Goal: Task Accomplishment & Management: Manage account settings

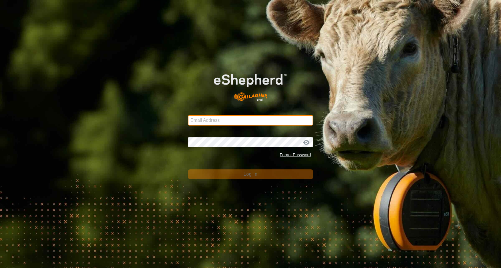
click at [221, 121] on input "Email Address" at bounding box center [250, 120] width 125 height 10
type input "tickedoff@ttlc.net"
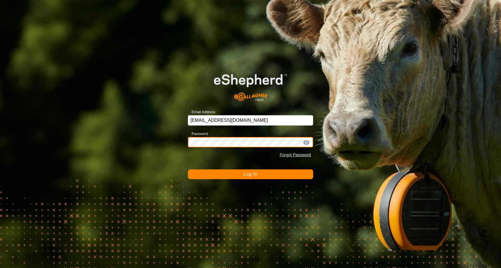
click at [188, 169] on button "Log In" at bounding box center [250, 174] width 125 height 10
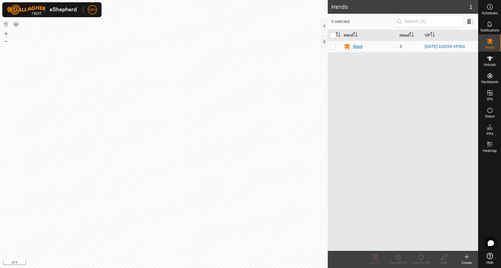
click at [357, 46] on div "Black" at bounding box center [358, 47] width 10 height 6
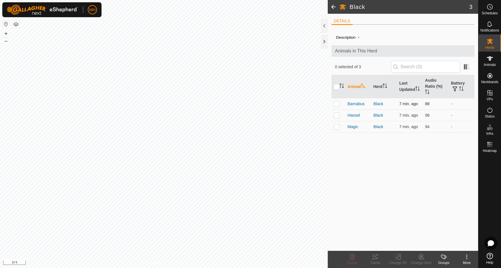
click at [338, 102] on p-checkbox at bounding box center [337, 103] width 6 height 5
checkbox input "true"
click at [372, 257] on icon at bounding box center [375, 256] width 7 height 7
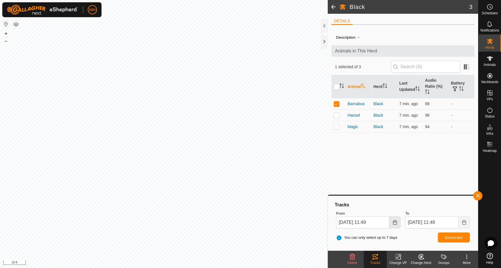
click at [397, 221] on button "Choose Date" at bounding box center [395, 222] width 11 height 12
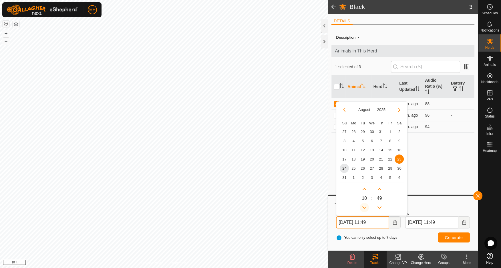
click at [365, 206] on button "Previous Hour" at bounding box center [364, 207] width 9 height 9
click at [345, 167] on span "24" at bounding box center [344, 167] width 9 height 9
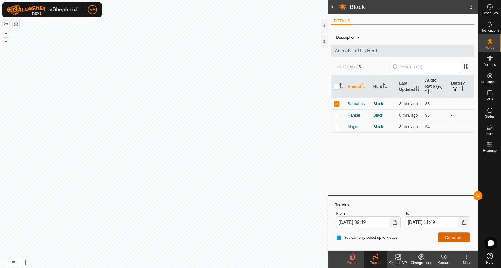
click at [453, 233] on button "Generate" at bounding box center [454, 237] width 32 height 10
click at [394, 222] on icon "Choose Date" at bounding box center [395, 222] width 4 height 5
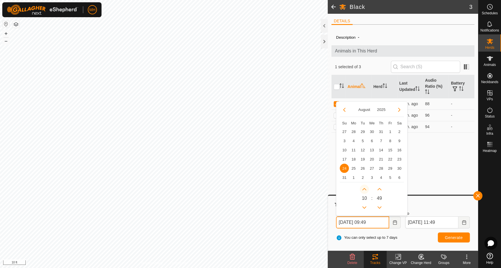
click at [366, 187] on button "Next Hour" at bounding box center [364, 188] width 9 height 9
type input "Aug 24, 2025 10:49"
click at [460, 236] on span "Generate" at bounding box center [454, 237] width 18 height 5
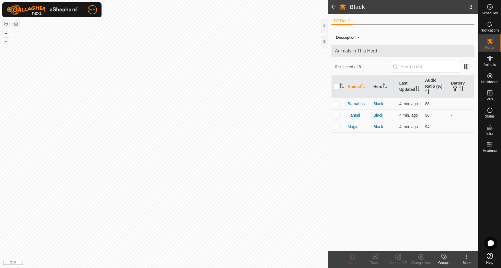
click at [467, 256] on icon at bounding box center [467, 256] width 7 height 7
click at [440, 243] on link "Edit Herd Detail" at bounding box center [450, 243] width 57 height 11
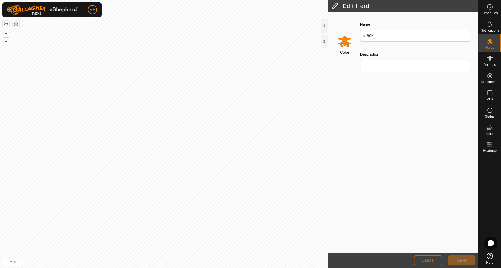
click at [428, 262] on span "Cancel" at bounding box center [428, 260] width 13 height 5
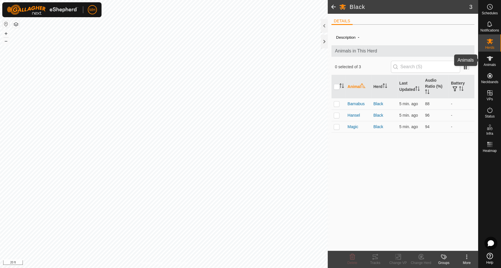
click at [492, 59] on icon at bounding box center [490, 58] width 7 height 7
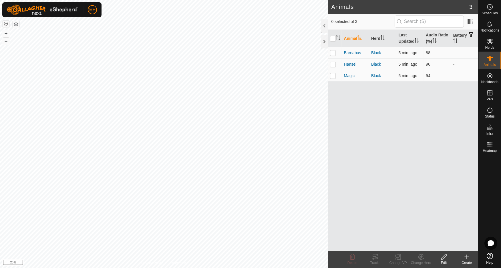
click at [468, 258] on icon at bounding box center [467, 256] width 7 height 7
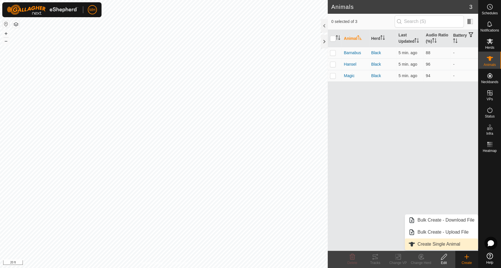
click at [432, 244] on link "Create Single Animal" at bounding box center [441, 243] width 73 height 11
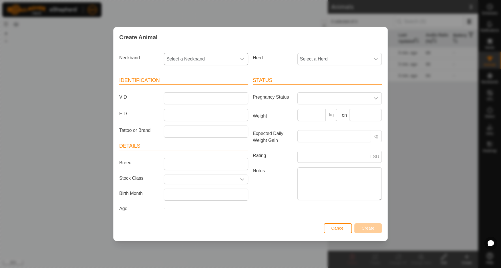
drag, startPoint x: 243, startPoint y: 62, endPoint x: 241, endPoint y: 58, distance: 4.7
click at [242, 60] on div "dropdown trigger" at bounding box center [242, 58] width 11 height 11
click at [216, 102] on li "4082108059" at bounding box center [207, 100] width 84 height 11
click at [366, 54] on span "Select a Herd" at bounding box center [334, 58] width 72 height 11
click at [365, 57] on span "Select a Herd" at bounding box center [334, 58] width 72 height 11
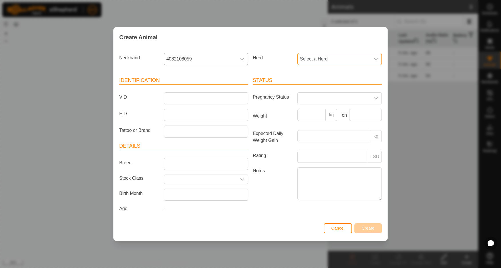
click at [364, 58] on span "Select a Herd" at bounding box center [334, 58] width 72 height 11
click at [333, 102] on li "Black" at bounding box center [340, 100] width 84 height 11
click at [190, 98] on input "VID" at bounding box center [206, 98] width 84 height 12
click at [172, 116] on input "EID" at bounding box center [206, 115] width 84 height 12
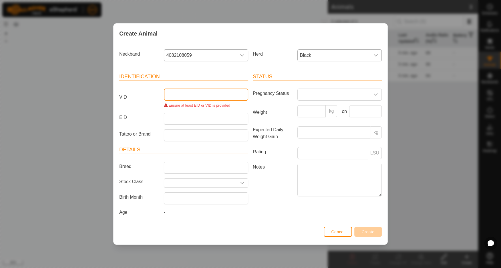
click at [183, 100] on input "VID" at bounding box center [206, 94] width 84 height 12
type input "Barnabus"
click at [201, 92] on input "Barnabus" at bounding box center [206, 94] width 84 height 12
drag, startPoint x: 188, startPoint y: 94, endPoint x: 149, endPoint y: 94, distance: 39.2
click at [149, 94] on div "VID Barnabus VID already exists" at bounding box center [184, 97] width 134 height 19
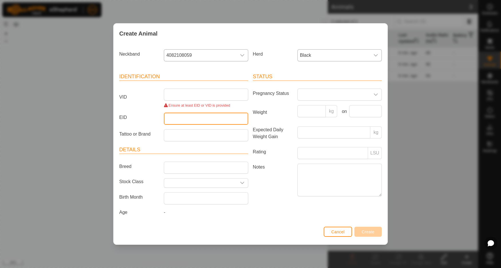
click at [201, 121] on input "EID" at bounding box center [206, 118] width 84 height 12
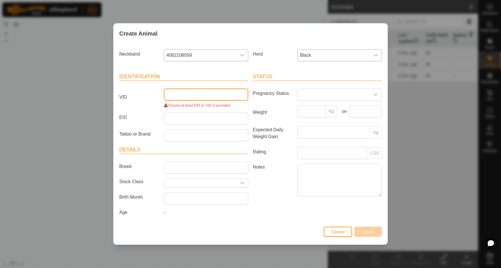
click at [199, 97] on input "VID" at bounding box center [206, 94] width 84 height 12
click at [198, 96] on input "Barnabus" at bounding box center [206, 94] width 84 height 12
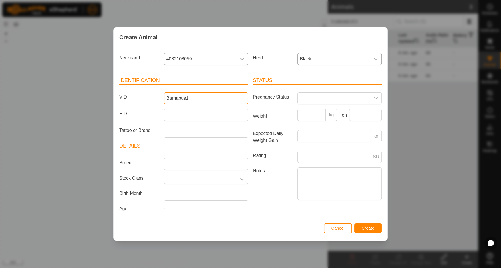
type input "Barnabus1"
click at [371, 228] on span "Create" at bounding box center [368, 228] width 13 height 5
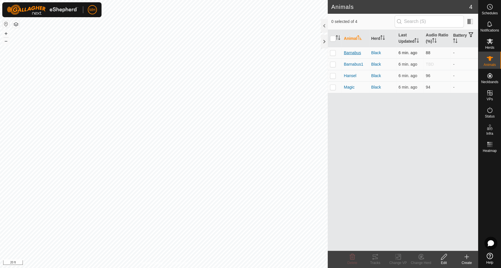
click at [358, 52] on span "Barnabus" at bounding box center [352, 53] width 17 height 6
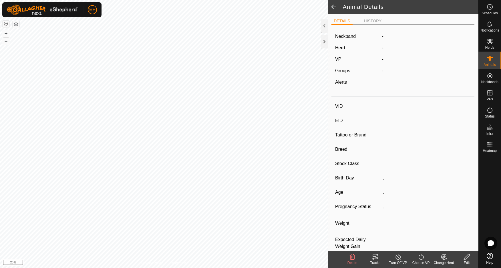
type input "Barnabus"
type input "-"
type input "Scotch Highland"
type input "-"
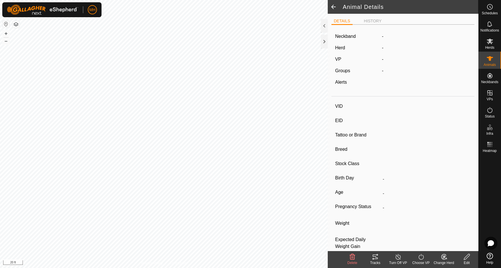
type input "0 kg"
type input "-"
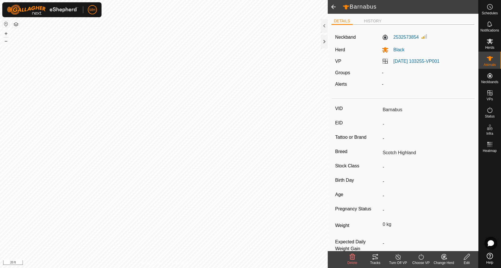
click at [467, 257] on icon at bounding box center [467, 256] width 7 height 7
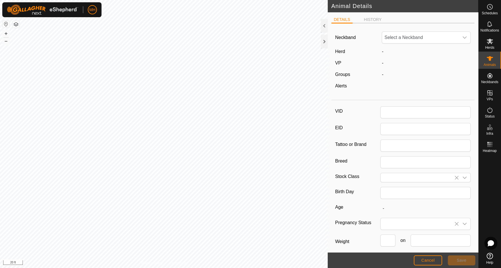
type input "Barnabus"
type input "Scotch Highland"
type input "0"
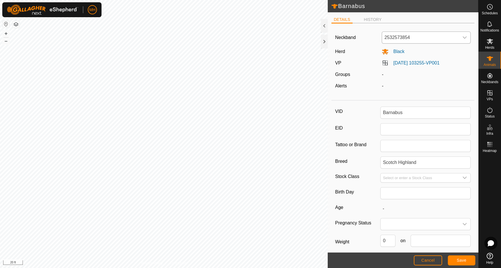
click at [463, 37] on icon "dropdown trigger" at bounding box center [465, 37] width 5 height 5
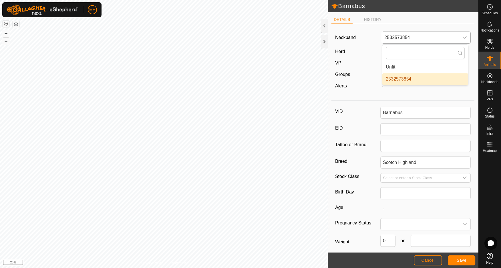
click at [463, 37] on icon "dropdown trigger" at bounding box center [465, 37] width 5 height 5
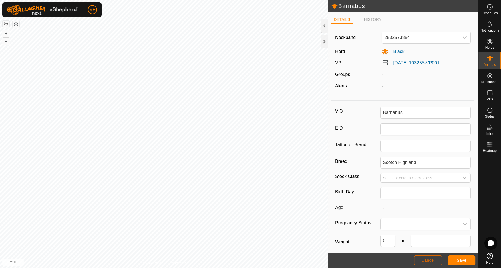
click at [425, 261] on span "Cancel" at bounding box center [428, 260] width 13 height 5
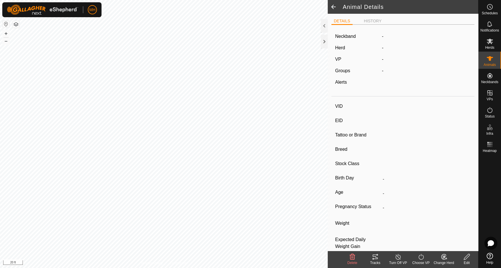
type input "Barnabus"
type input "-"
type input "Scotch Highland"
type input "-"
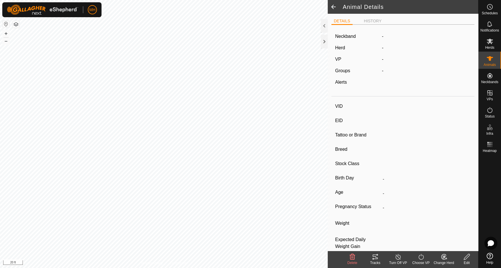
type input "0 kg"
type input "-"
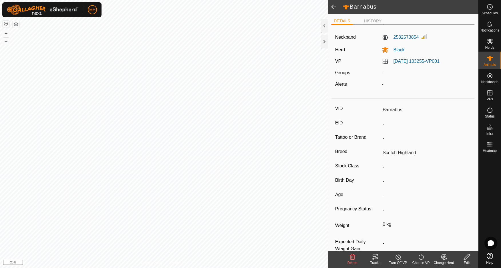
click at [374, 19] on li "HISTORY" at bounding box center [373, 21] width 22 height 7
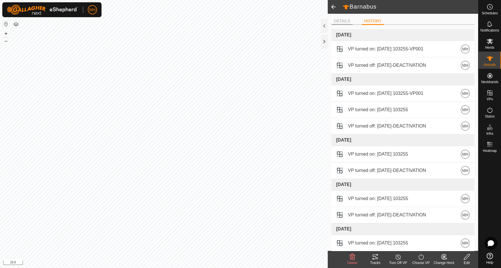
click at [345, 22] on li "DETAILS" at bounding box center [342, 21] width 21 height 7
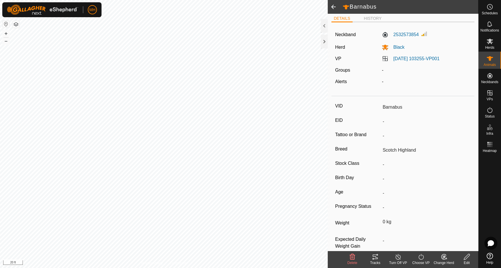
scroll to position [3, 0]
click at [353, 257] on icon at bounding box center [352, 257] width 5 height 6
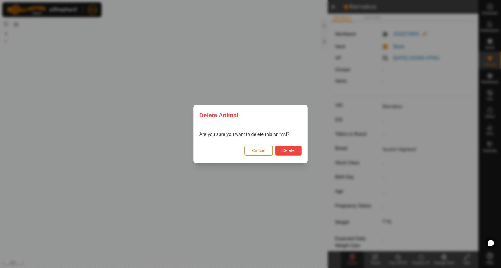
click at [288, 150] on span "Delete" at bounding box center [289, 150] width 12 height 5
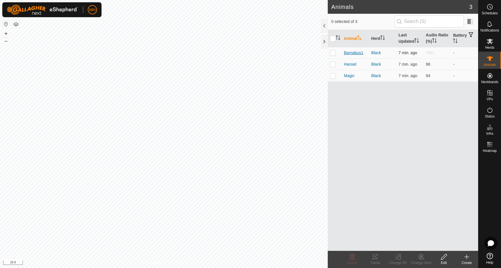
click at [353, 53] on span "Barnabus1" at bounding box center [353, 53] width 19 height 6
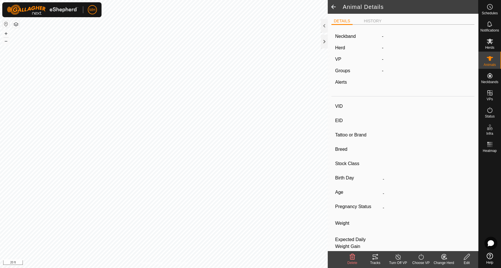
type input "Barnabus1"
type input "-"
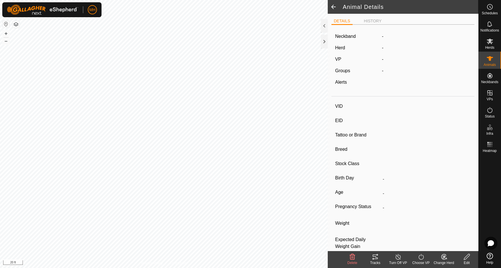
type input "0 kg"
type input "-"
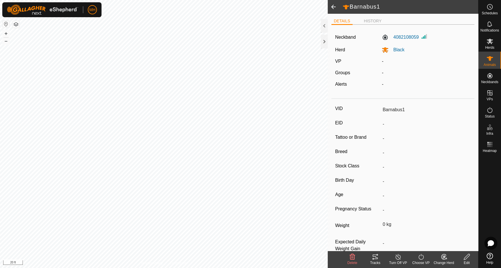
click at [404, 110] on input "Barnabus1" at bounding box center [426, 110] width 90 height 10
click at [468, 258] on icon at bounding box center [467, 256] width 7 height 7
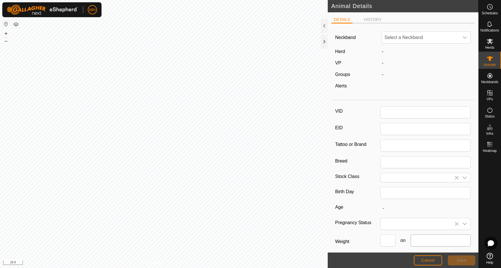
type input "Barnabus1"
type input "0"
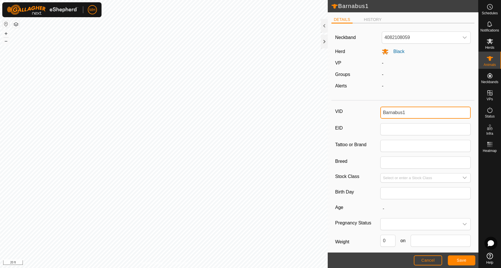
click at [408, 111] on input "Barnabus1" at bounding box center [426, 112] width 90 height 12
click at [461, 259] on span "Save" at bounding box center [462, 260] width 10 height 5
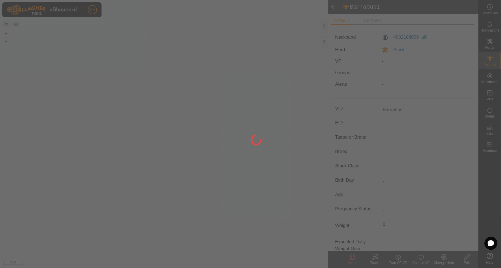
type input "Barnabus"
type input "-"
type input "0 kg"
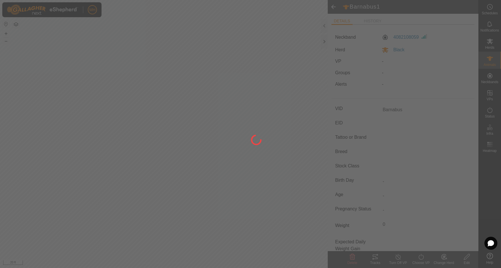
type input "-"
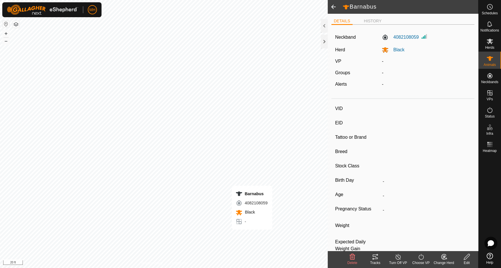
type input "Barnabus"
type input "-"
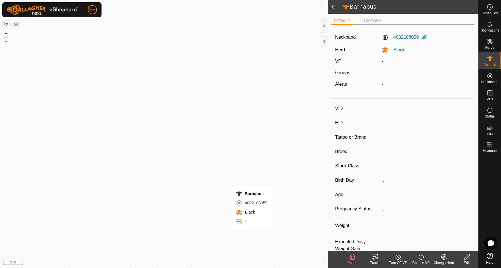
type input "0 kg"
type input "-"
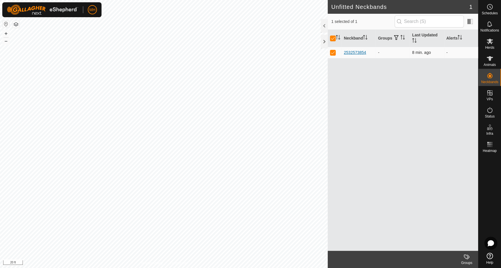
click at [356, 52] on div "2532573854" at bounding box center [355, 53] width 22 height 6
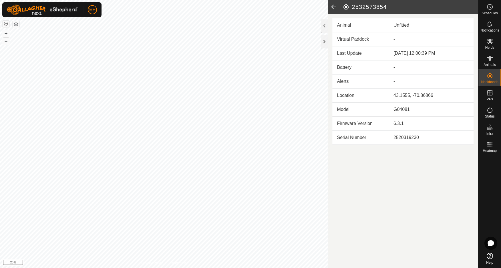
click at [331, 5] on icon at bounding box center [333, 7] width 11 height 14
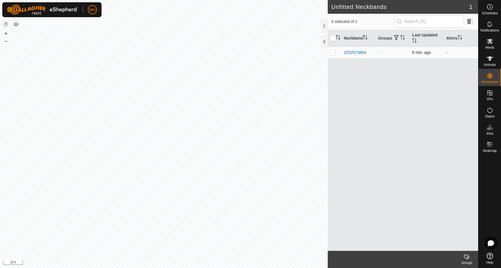
click at [331, 54] on p-checkbox at bounding box center [333, 52] width 6 height 5
checkbox input "true"
click at [351, 51] on div "2532573854" at bounding box center [355, 53] width 22 height 6
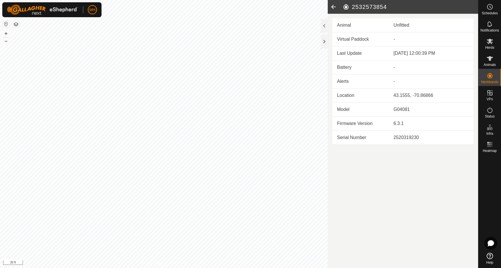
click at [333, 7] on icon at bounding box center [333, 7] width 11 height 14
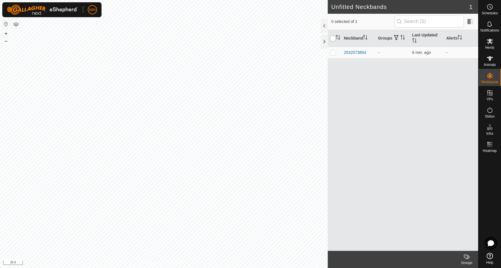
click at [334, 38] on input "checkbox" at bounding box center [333, 38] width 6 height 6
checkbox input "true"
click at [358, 52] on div "2532573854" at bounding box center [355, 53] width 22 height 6
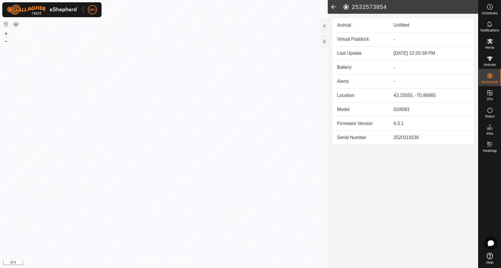
click at [333, 6] on icon at bounding box center [333, 7] width 11 height 14
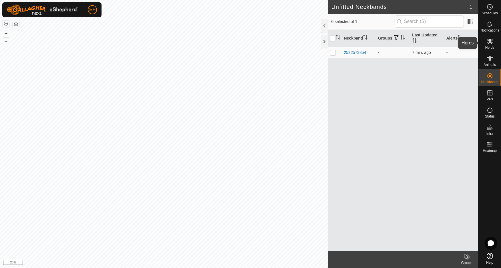
click at [488, 43] on icon at bounding box center [490, 41] width 7 height 7
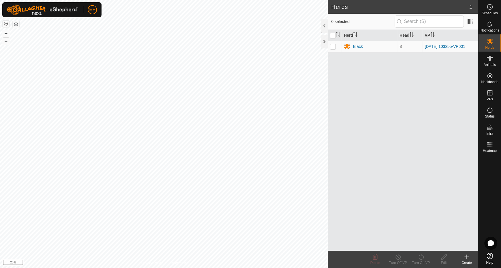
click at [333, 47] on p-checkbox at bounding box center [333, 46] width 6 height 5
checkbox input "true"
click at [355, 47] on div "Black" at bounding box center [358, 47] width 10 height 6
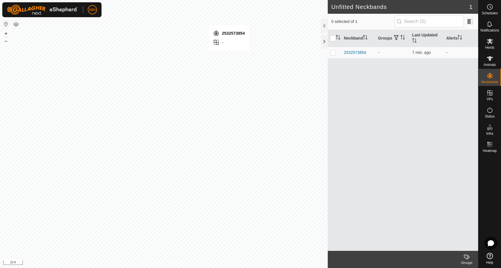
checkbox input "true"
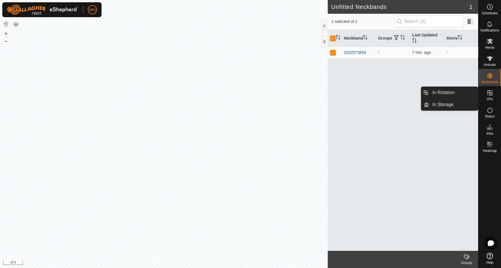
click at [494, 97] on es-virtualpaddocks-svg-icon at bounding box center [490, 92] width 10 height 9
click at [457, 94] on link "In Rotation" at bounding box center [453, 92] width 49 height 11
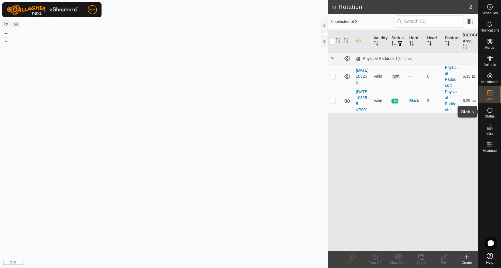
click at [490, 110] on icon at bounding box center [490, 109] width 7 height 7
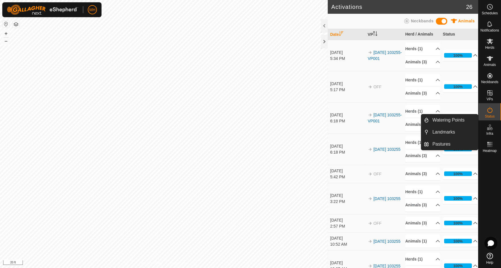
click at [492, 125] on icon at bounding box center [490, 127] width 7 height 7
click at [491, 126] on icon at bounding box center [490, 127] width 7 height 7
click at [491, 127] on icon at bounding box center [490, 127] width 7 height 7
drag, startPoint x: 490, startPoint y: 129, endPoint x: 493, endPoint y: 130, distance: 3.2
click at [490, 129] on icon at bounding box center [490, 127] width 7 height 7
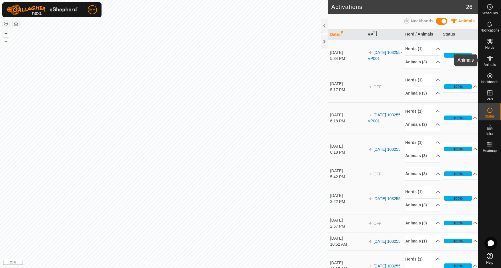
click at [490, 58] on icon at bounding box center [490, 58] width 6 height 5
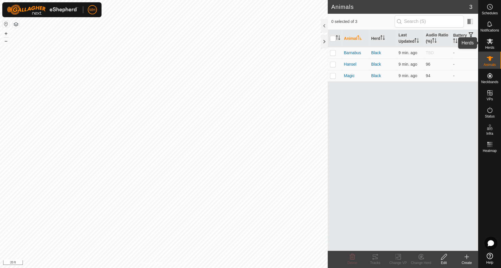
click at [490, 41] on icon at bounding box center [490, 41] width 6 height 5
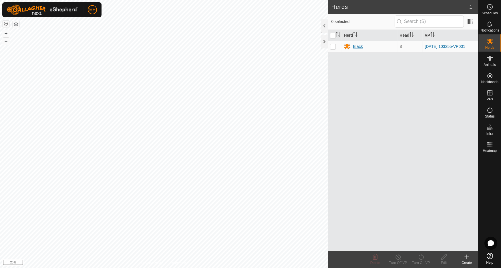
click at [355, 46] on div "Black" at bounding box center [358, 47] width 10 height 6
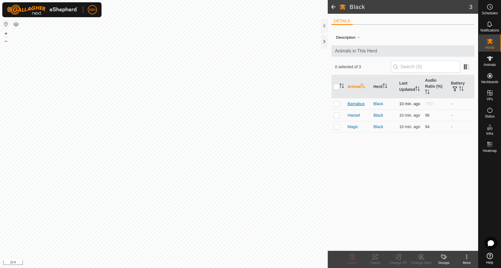
click at [351, 102] on span "Barnabus" at bounding box center [356, 104] width 17 height 6
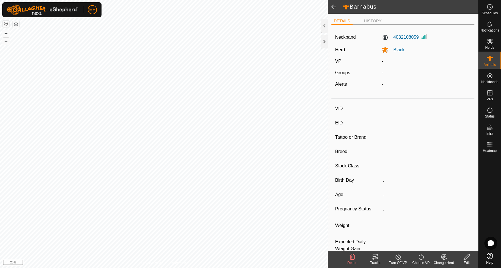
type input "Barnabus"
type input "-"
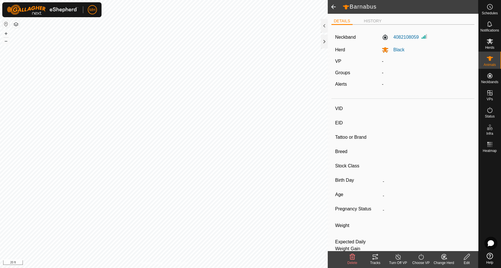
type input "0 kg"
type input "-"
click at [335, 7] on span at bounding box center [333, 7] width 11 height 14
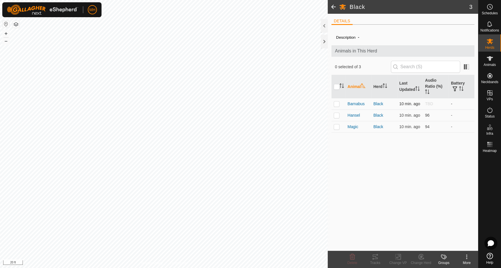
click at [338, 104] on p-checkbox at bounding box center [337, 103] width 6 height 5
checkbox input "true"
click at [398, 255] on icon at bounding box center [398, 256] width 7 height 7
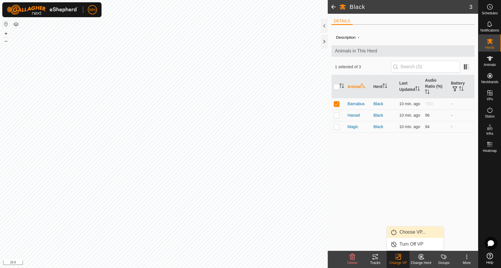
click at [410, 233] on link "Choose VP..." at bounding box center [415, 231] width 57 height 11
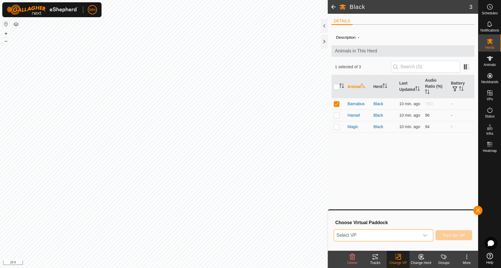
click at [396, 234] on span "Select VP" at bounding box center [376, 234] width 85 height 11
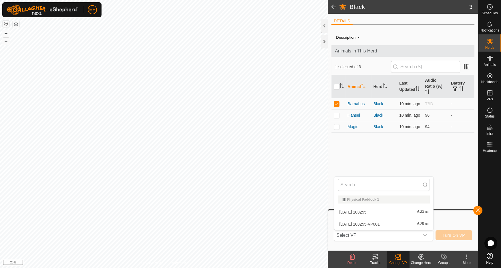
click at [380, 221] on li "2025-08-09 103255-VP001 6.25 ac" at bounding box center [384, 223] width 99 height 11
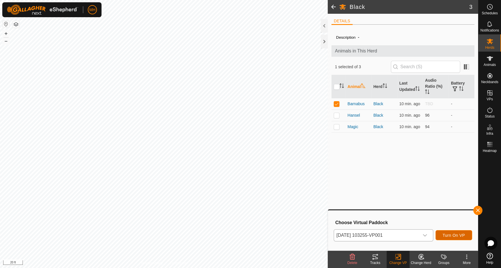
click at [450, 234] on span "Turn On VP" at bounding box center [454, 235] width 22 height 5
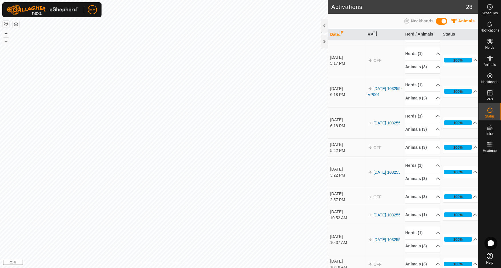
scroll to position [82, 0]
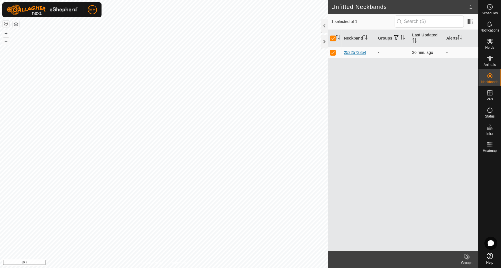
click at [354, 52] on div "2532573854" at bounding box center [355, 53] width 22 height 6
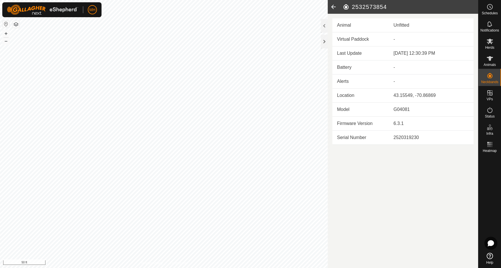
click at [334, 6] on icon at bounding box center [333, 7] width 11 height 14
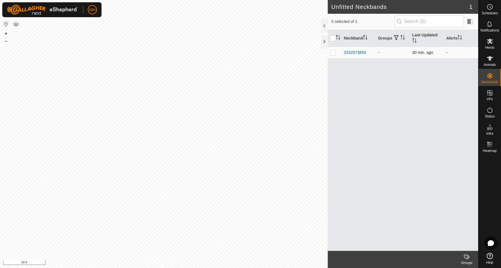
click at [333, 52] on p-checkbox at bounding box center [333, 52] width 6 height 5
checkbox input "true"
